Goal: Book appointment/travel/reservation

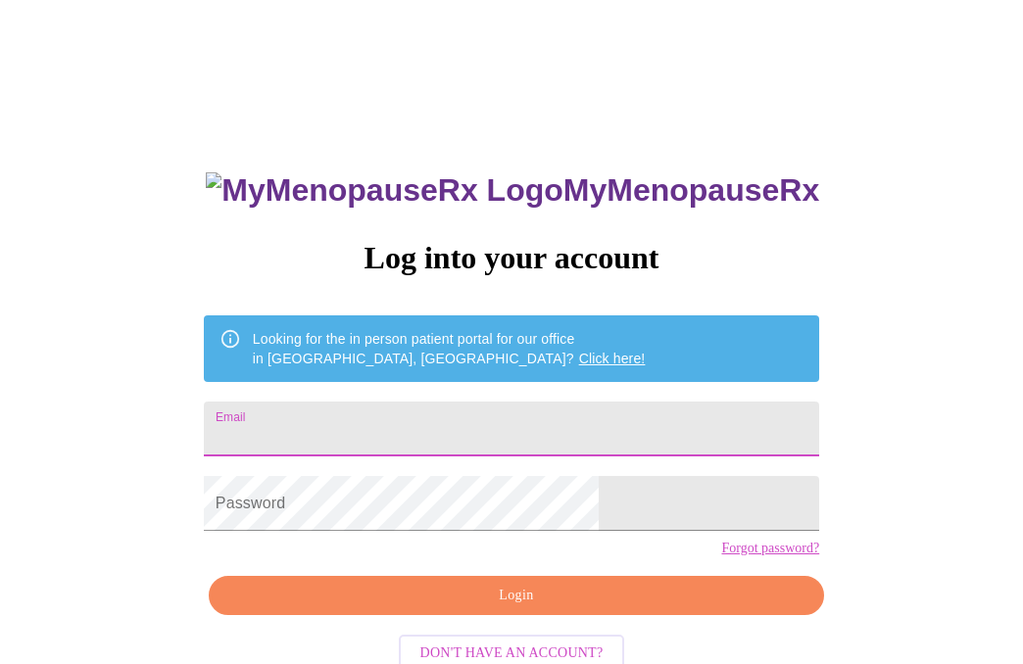
click at [400, 402] on input "Email" at bounding box center [511, 429] width 615 height 55
type input "[EMAIL_ADDRESS][DOMAIN_NAME]"
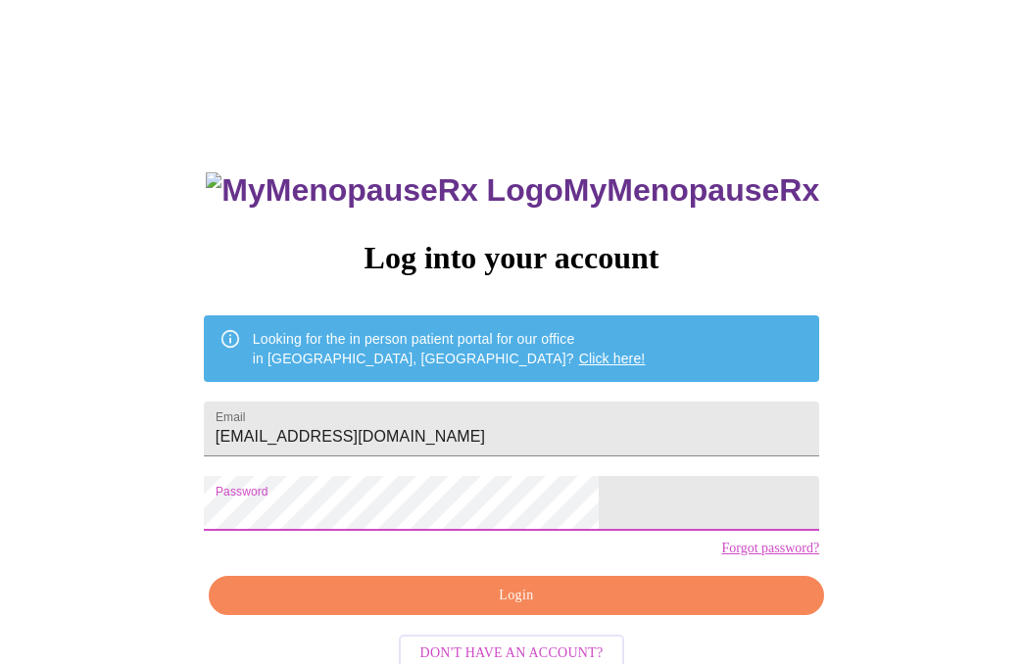
click at [494, 608] on span "Login" at bounding box center [516, 596] width 570 height 24
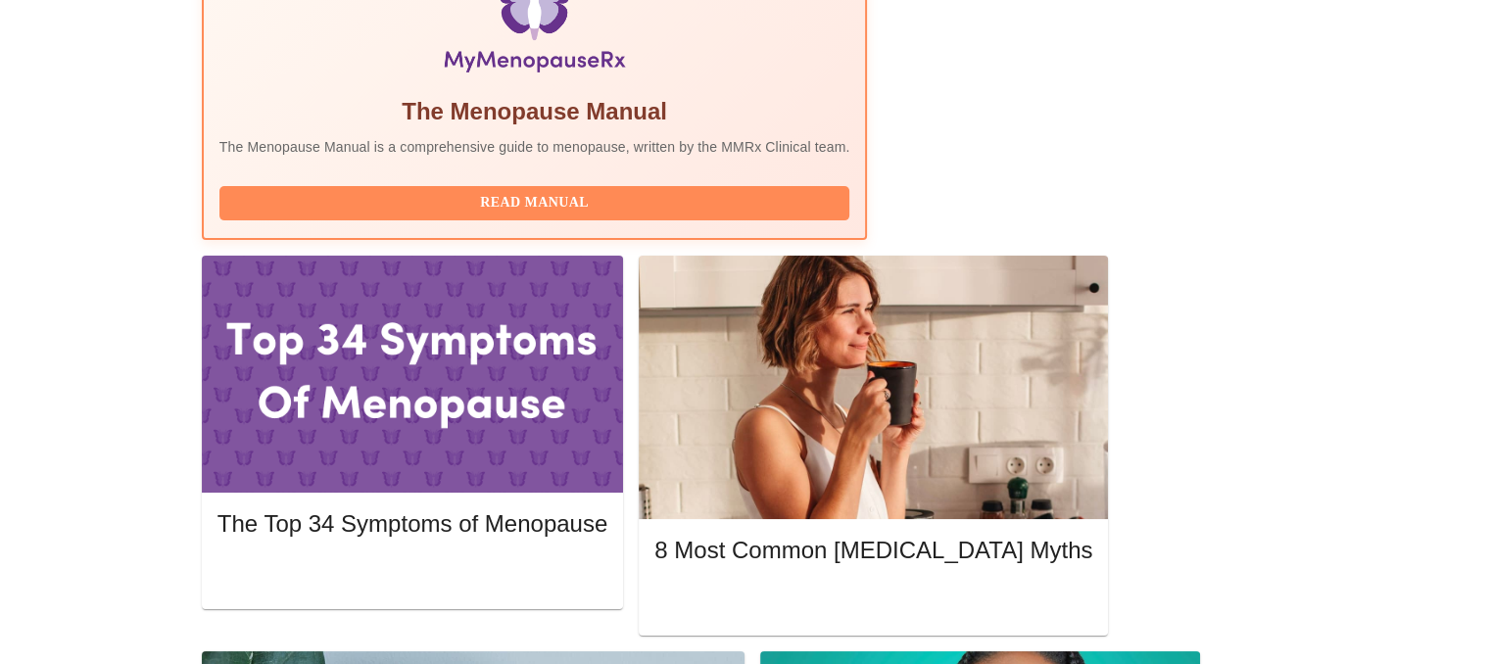
scroll to position [694, 0]
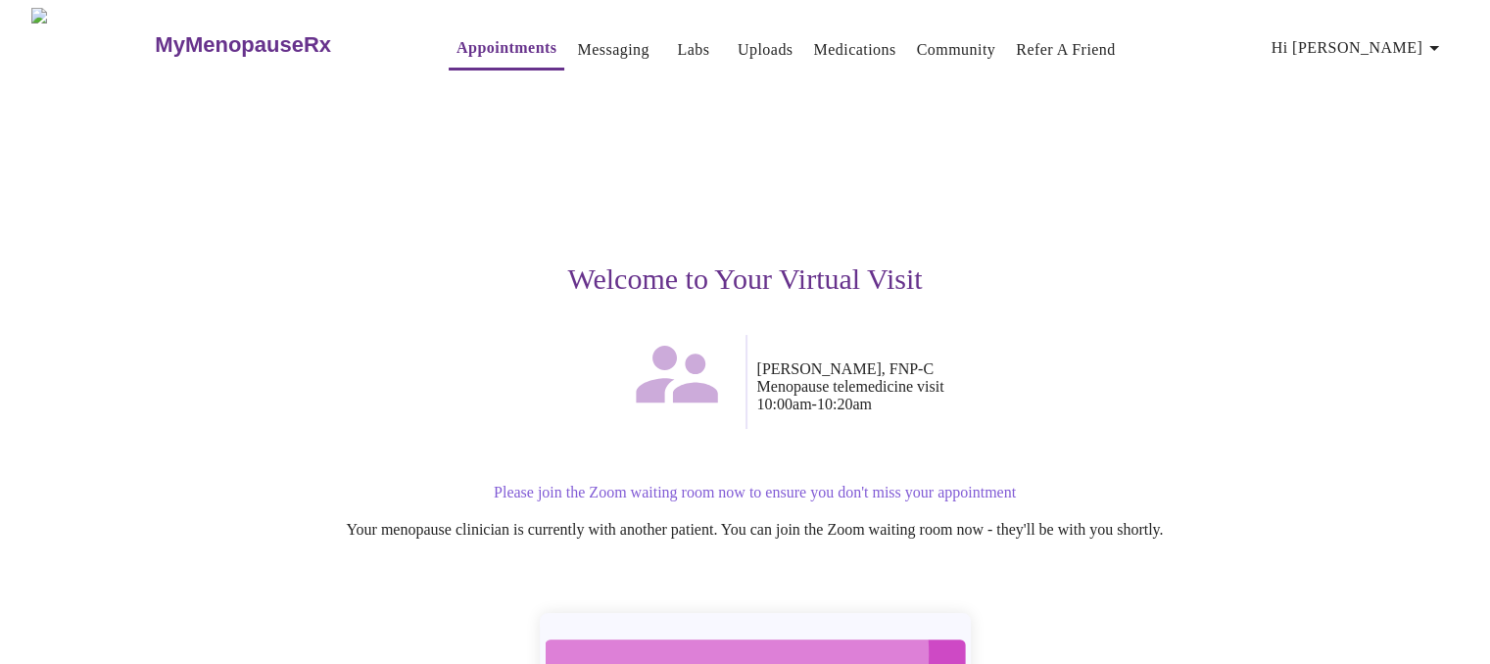
click at [694, 652] on span "Join Zoom Waiting Room" at bounding box center [754, 670] width 368 height 36
